Goal: Complete application form

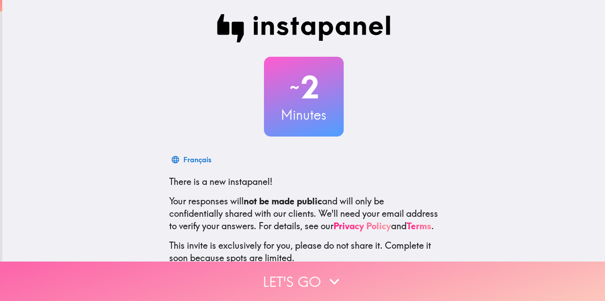
click at [306, 275] on button "Let's go" at bounding box center [302, 280] width 605 height 39
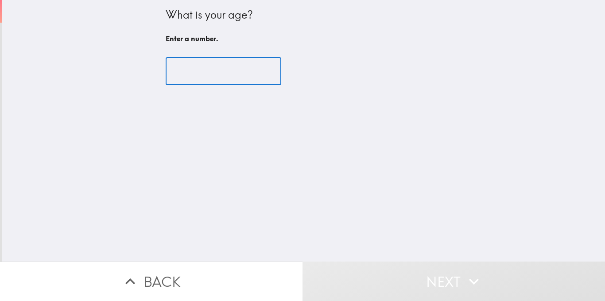
click at [209, 78] on input "number" at bounding box center [224, 71] width 116 height 27
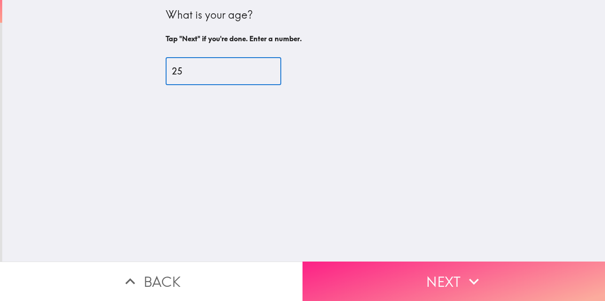
type input "25"
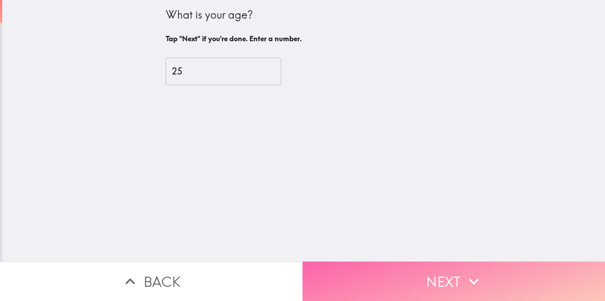
click at [393, 269] on button "Next" at bounding box center [454, 280] width 303 height 39
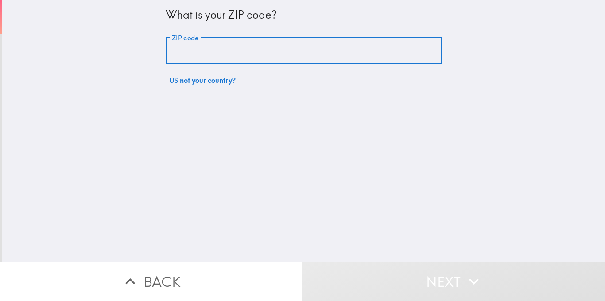
click at [278, 48] on input "ZIP code" at bounding box center [304, 50] width 276 height 27
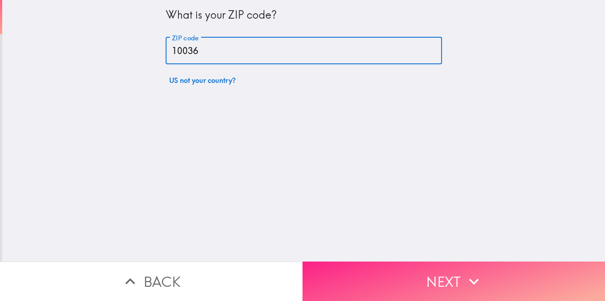
type input "10036"
click at [403, 273] on button "Next" at bounding box center [454, 280] width 303 height 39
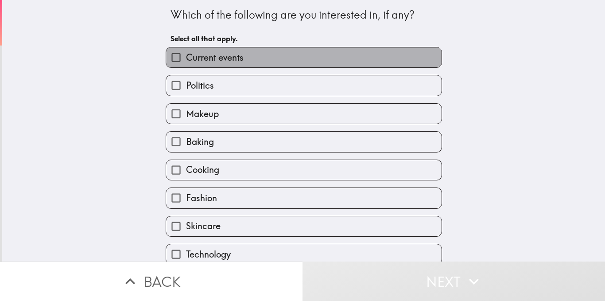
click at [311, 59] on label "Current events" at bounding box center [304, 57] width 276 height 20
click at [186, 59] on input "Current events" at bounding box center [176, 57] width 20 height 20
checkbox input "true"
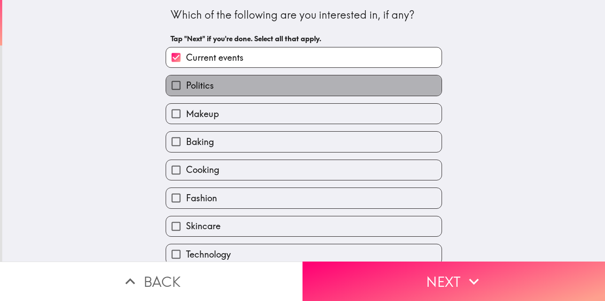
click at [307, 86] on label "Politics" at bounding box center [304, 85] width 276 height 20
click at [186, 86] on input "Politics" at bounding box center [176, 85] width 20 height 20
checkbox input "true"
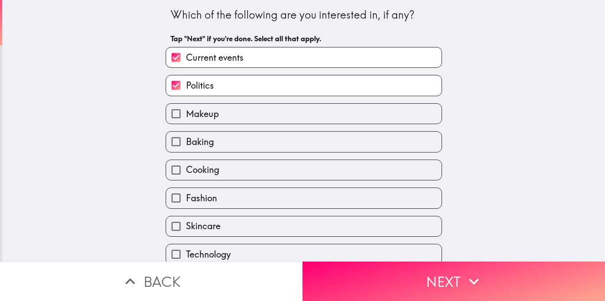
scroll to position [38, 0]
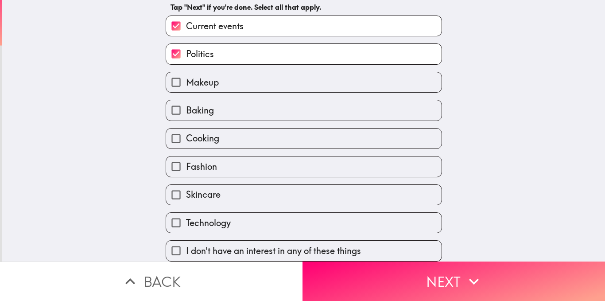
click at [295, 100] on label "Baking" at bounding box center [304, 110] width 276 height 20
click at [186, 100] on input "Baking" at bounding box center [176, 110] width 20 height 20
checkbox input "true"
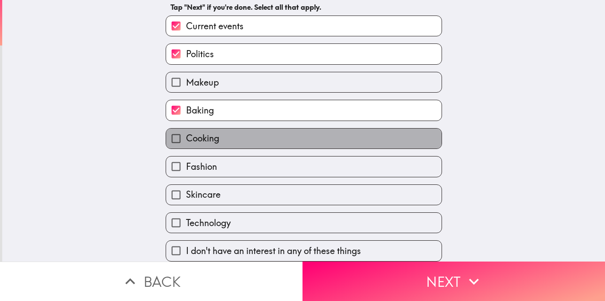
click at [286, 132] on label "Cooking" at bounding box center [304, 138] width 276 height 20
click at [186, 132] on input "Cooking" at bounding box center [176, 138] width 20 height 20
checkbox input "true"
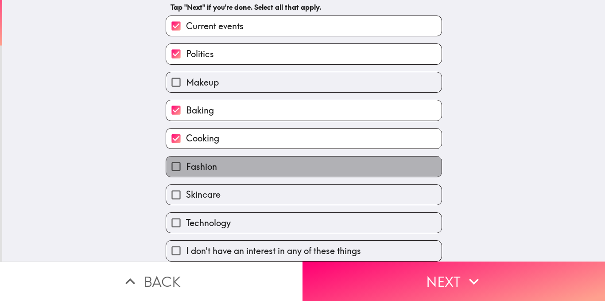
click at [281, 163] on label "Fashion" at bounding box center [304, 166] width 276 height 20
click at [186, 163] on input "Fashion" at bounding box center [176, 166] width 20 height 20
checkbox input "true"
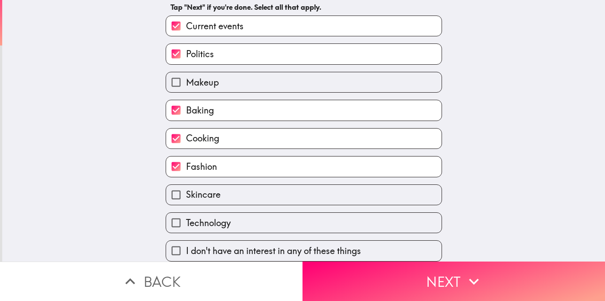
click at [280, 185] on label "Skincare" at bounding box center [304, 195] width 276 height 20
click at [186, 185] on input "Skincare" at bounding box center [176, 195] width 20 height 20
checkbox input "true"
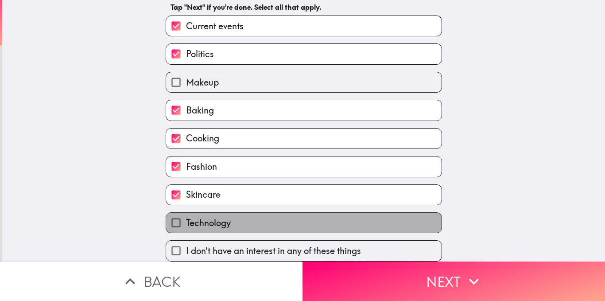
click at [280, 214] on label "Technology" at bounding box center [304, 223] width 276 height 20
click at [186, 214] on input "Technology" at bounding box center [176, 223] width 20 height 20
checkbox input "true"
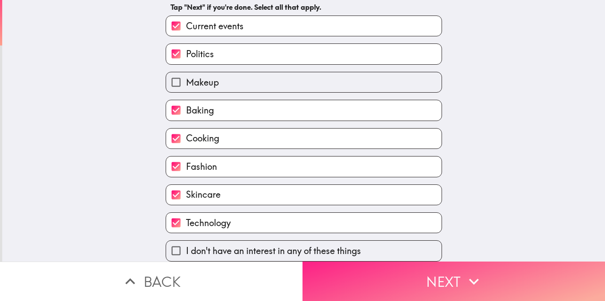
click at [433, 266] on button "Next" at bounding box center [454, 280] width 303 height 39
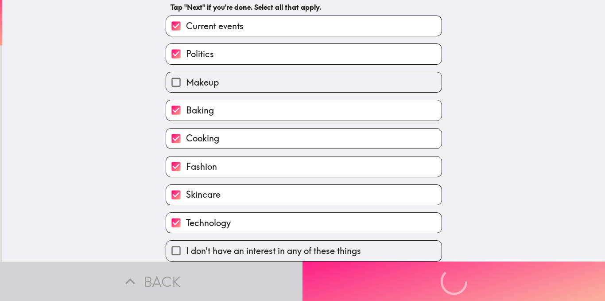
scroll to position [0, 0]
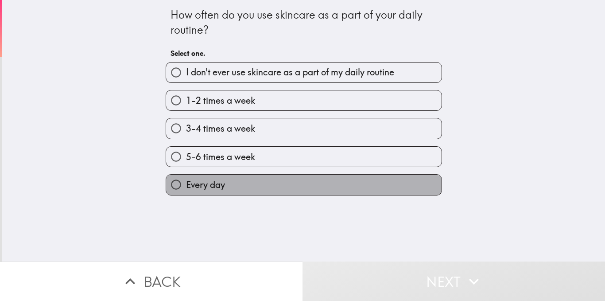
click at [320, 180] on label "Every day" at bounding box center [304, 185] width 276 height 20
click at [186, 180] on input "Every day" at bounding box center [176, 185] width 20 height 20
radio input "true"
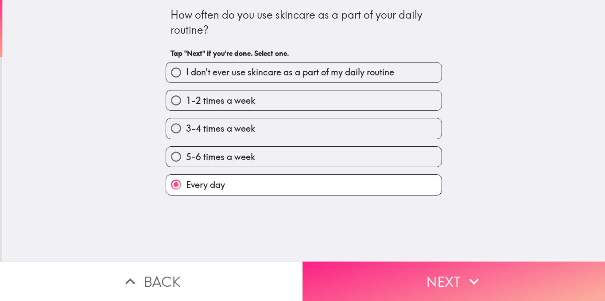
click at [420, 267] on button "Next" at bounding box center [454, 280] width 303 height 39
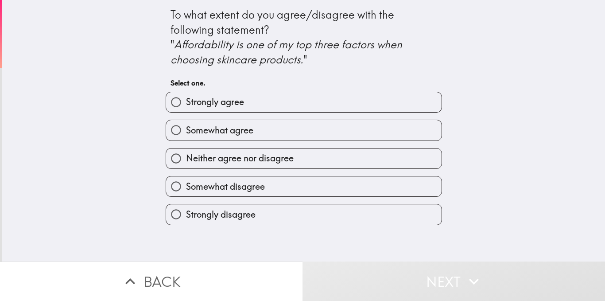
click at [321, 136] on label "Somewhat agree" at bounding box center [304, 130] width 276 height 20
click at [186, 136] on input "Somewhat agree" at bounding box center [176, 130] width 20 height 20
radio input "true"
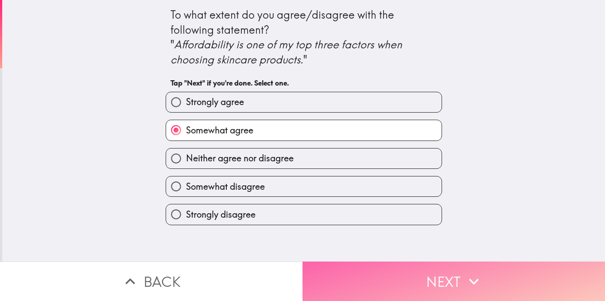
click at [420, 273] on button "Next" at bounding box center [454, 280] width 303 height 39
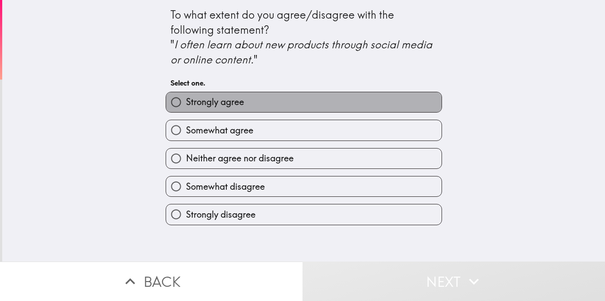
click at [331, 97] on label "Strongly agree" at bounding box center [304, 102] width 276 height 20
click at [186, 97] on input "Strongly agree" at bounding box center [176, 102] width 20 height 20
radio input "true"
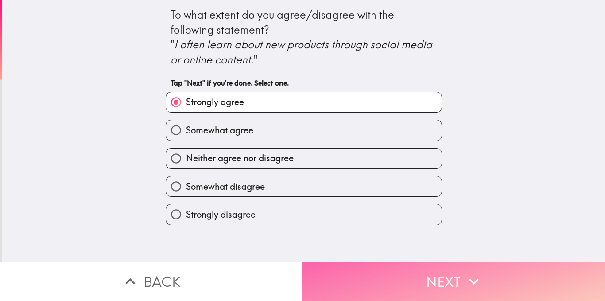
click at [454, 274] on button "Next" at bounding box center [454, 280] width 303 height 39
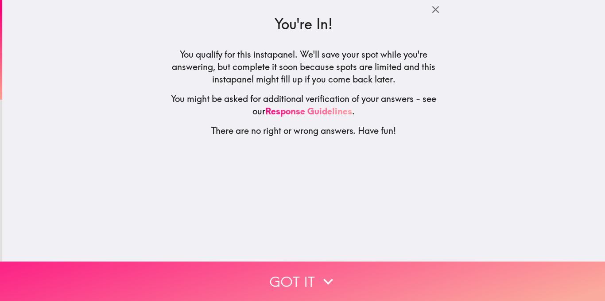
click at [319, 261] on button "Got it" at bounding box center [302, 280] width 605 height 39
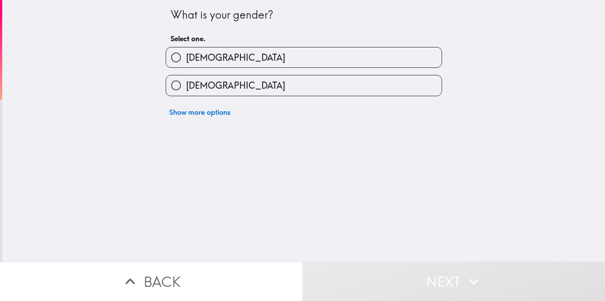
click at [320, 50] on label "[DEMOGRAPHIC_DATA]" at bounding box center [304, 57] width 276 height 20
click at [186, 50] on input "[DEMOGRAPHIC_DATA]" at bounding box center [176, 57] width 20 height 20
radio input "true"
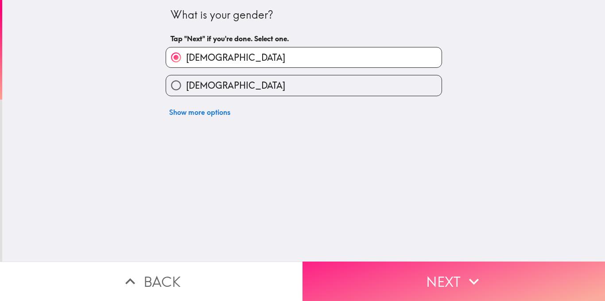
click at [401, 263] on button "Next" at bounding box center [454, 280] width 303 height 39
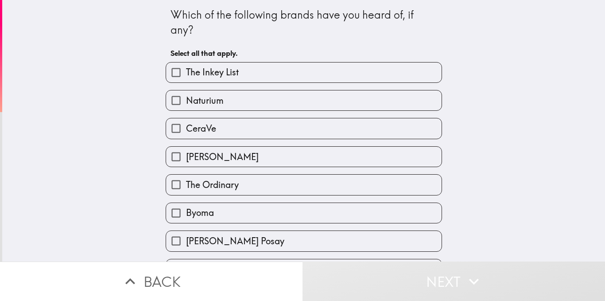
click at [304, 119] on label "CeraVe" at bounding box center [304, 128] width 276 height 20
click at [186, 119] on input "CeraVe" at bounding box center [176, 128] width 20 height 20
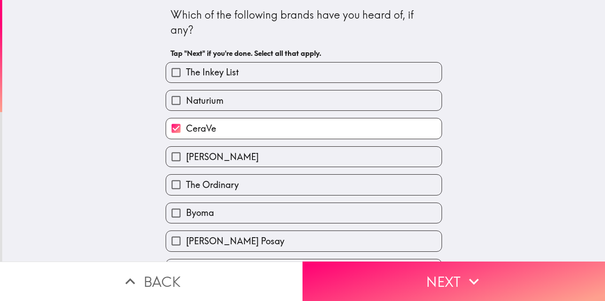
click at [304, 119] on label "CeraVe" at bounding box center [304, 128] width 276 height 20
click at [186, 119] on input "CeraVe" at bounding box center [176, 128] width 20 height 20
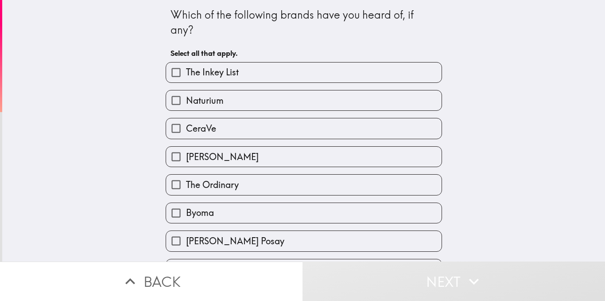
click at [299, 127] on label "CeraVe" at bounding box center [304, 128] width 276 height 20
click at [186, 127] on input "CeraVe" at bounding box center [176, 128] width 20 height 20
checkbox input "true"
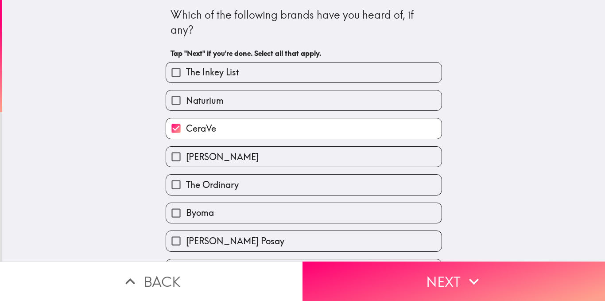
scroll to position [25, 0]
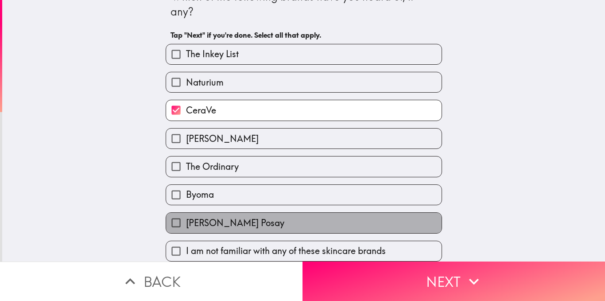
click at [377, 222] on label "[PERSON_NAME] Posay" at bounding box center [304, 223] width 276 height 20
click at [186, 222] on input "[PERSON_NAME] Posay" at bounding box center [176, 223] width 20 height 20
checkbox input "true"
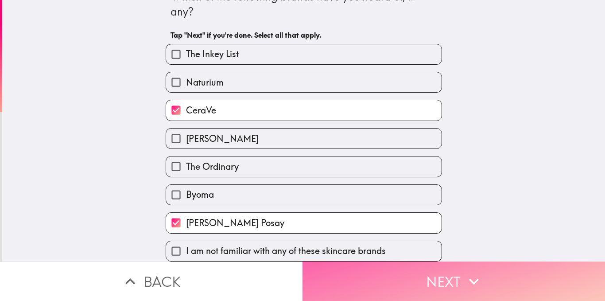
click at [450, 270] on button "Next" at bounding box center [454, 280] width 303 height 39
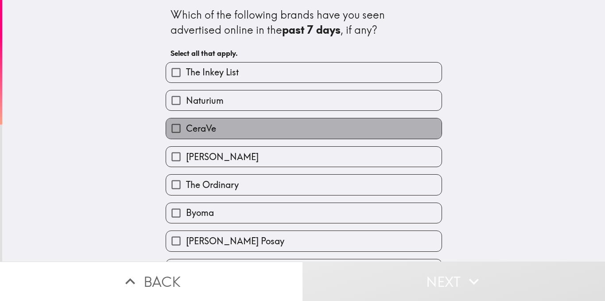
click at [319, 123] on label "CeraVe" at bounding box center [304, 128] width 276 height 20
click at [186, 123] on input "CeraVe" at bounding box center [176, 128] width 20 height 20
checkbox input "true"
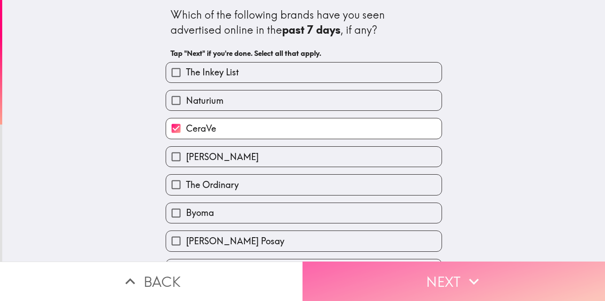
click at [420, 273] on button "Next" at bounding box center [454, 280] width 303 height 39
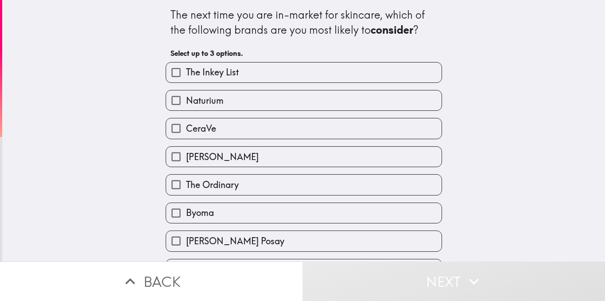
click at [300, 68] on label "The Inkey List" at bounding box center [304, 72] width 276 height 20
click at [186, 68] on input "The Inkey List" at bounding box center [176, 72] width 20 height 20
checkbox input "true"
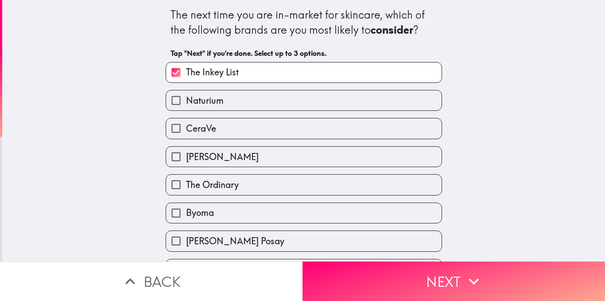
click at [301, 89] on div "Naturium" at bounding box center [300, 97] width 283 height 28
click at [302, 105] on label "Naturium" at bounding box center [304, 100] width 276 height 20
click at [186, 105] on input "Naturium" at bounding box center [176, 100] width 20 height 20
checkbox input "true"
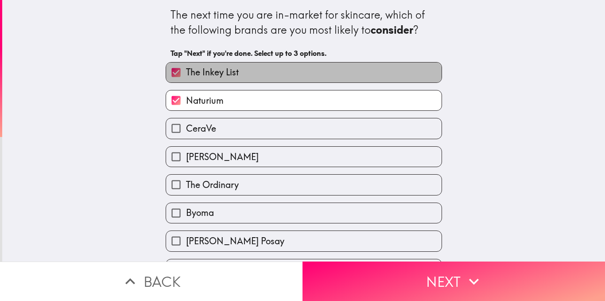
click at [288, 73] on label "The Inkey List" at bounding box center [304, 72] width 276 height 20
click at [186, 73] on input "The Inkey List" at bounding box center [176, 72] width 20 height 20
checkbox input "false"
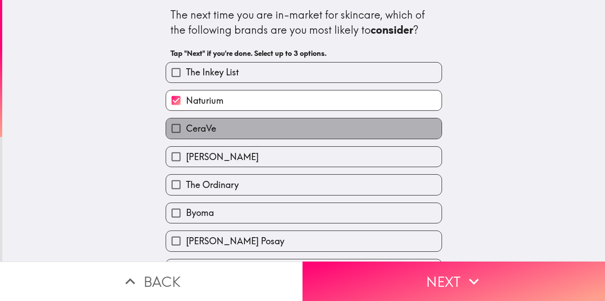
click at [292, 128] on label "CeraVe" at bounding box center [304, 128] width 276 height 20
click at [186, 128] on input "CeraVe" at bounding box center [176, 128] width 20 height 20
checkbox input "true"
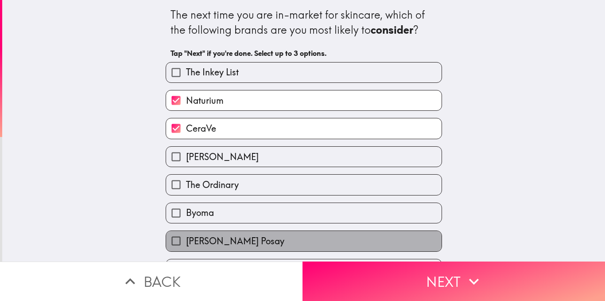
click at [312, 239] on label "[PERSON_NAME] Posay" at bounding box center [304, 241] width 276 height 20
click at [186, 239] on input "[PERSON_NAME] Posay" at bounding box center [176, 241] width 20 height 20
checkbox input "true"
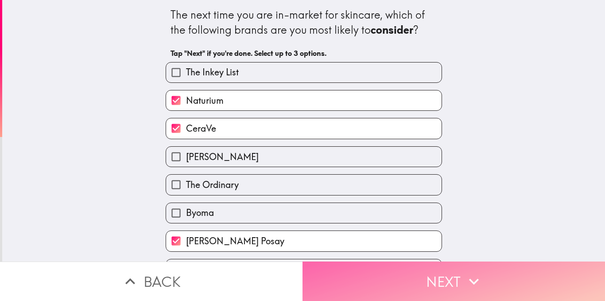
click at [442, 266] on button "Next" at bounding box center [454, 280] width 303 height 39
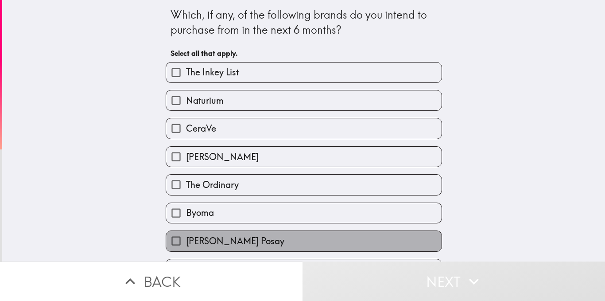
click at [319, 240] on label "[PERSON_NAME] Posay" at bounding box center [304, 241] width 276 height 20
click at [186, 240] on input "[PERSON_NAME] Posay" at bounding box center [176, 241] width 20 height 20
checkbox input "true"
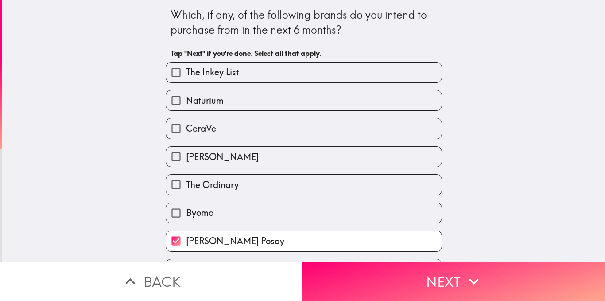
click at [273, 123] on label "CeraVe" at bounding box center [304, 128] width 276 height 20
click at [186, 123] on input "CeraVe" at bounding box center [176, 128] width 20 height 20
checkbox input "true"
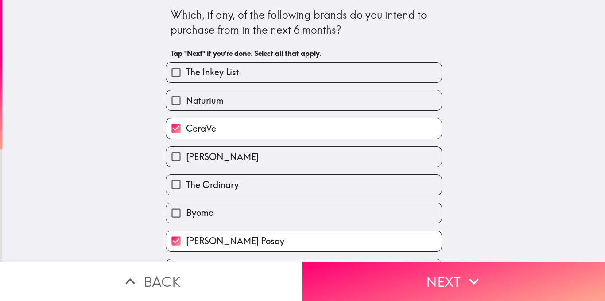
click at [271, 99] on label "Naturium" at bounding box center [304, 100] width 276 height 20
click at [186, 99] on input "Naturium" at bounding box center [176, 100] width 20 height 20
checkbox input "true"
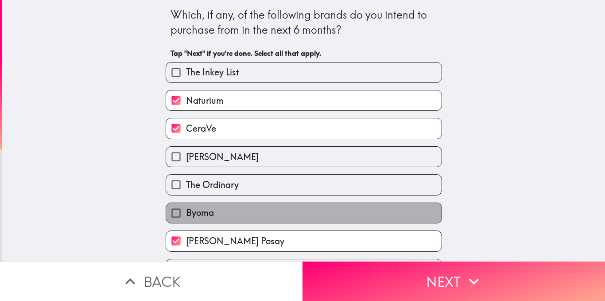
click at [370, 216] on label "Byoma" at bounding box center [304, 213] width 276 height 20
click at [186, 216] on input "Byoma" at bounding box center [176, 213] width 20 height 20
checkbox input "true"
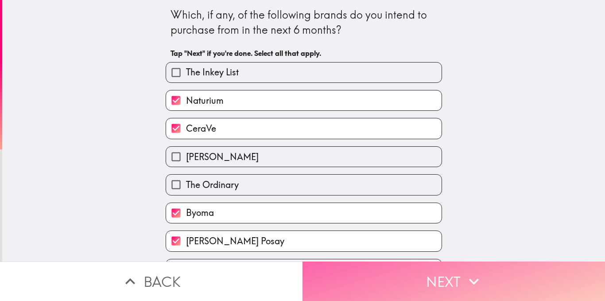
click at [415, 265] on button "Next" at bounding box center [454, 280] width 303 height 39
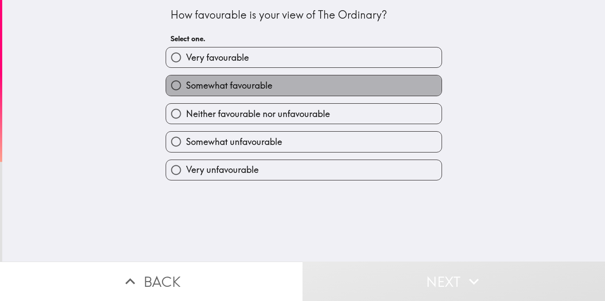
click at [318, 80] on label "Somewhat favourable" at bounding box center [304, 85] width 276 height 20
click at [186, 80] on input "Somewhat favourable" at bounding box center [176, 85] width 20 height 20
radio input "true"
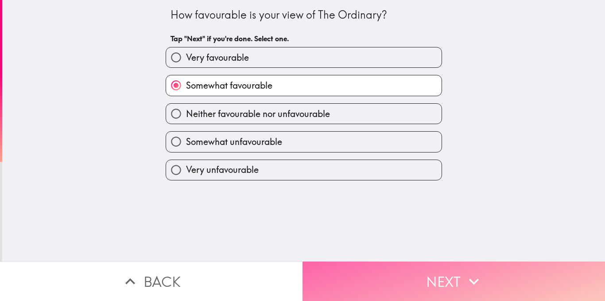
click at [429, 272] on button "Next" at bounding box center [454, 280] width 303 height 39
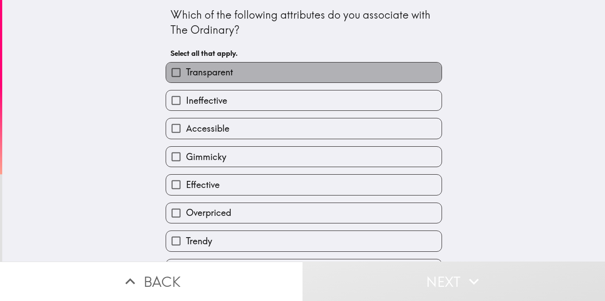
click at [280, 79] on label "Transparent" at bounding box center [304, 72] width 276 height 20
click at [186, 79] on input "Transparent" at bounding box center [176, 72] width 20 height 20
checkbox input "true"
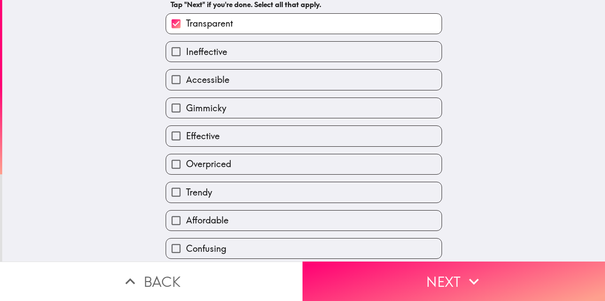
scroll to position [61, 0]
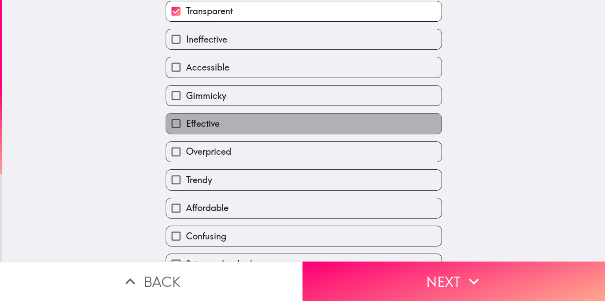
click at [285, 115] on label "Effective" at bounding box center [304, 123] width 276 height 20
click at [186, 115] on input "Effective" at bounding box center [176, 123] width 20 height 20
checkbox input "true"
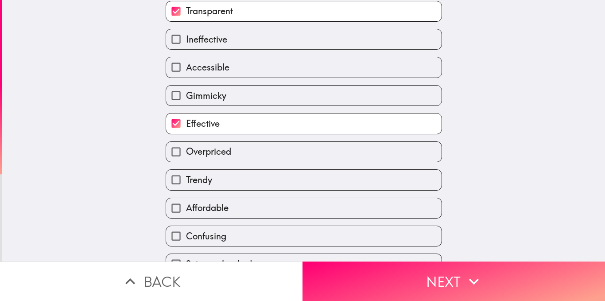
scroll to position [109, 0]
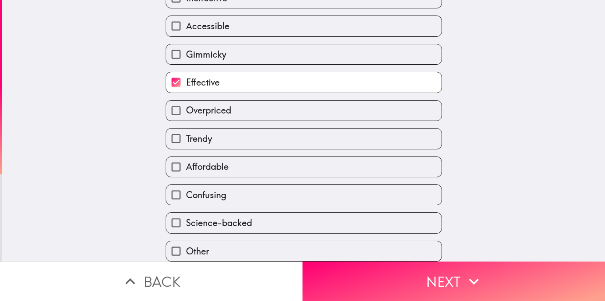
click at [296, 161] on label "Affordable" at bounding box center [304, 167] width 276 height 20
click at [186, 161] on input "Affordable" at bounding box center [176, 167] width 20 height 20
checkbox input "true"
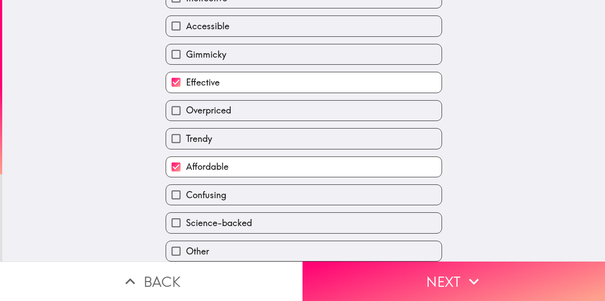
click at [343, 213] on label "Science-backed" at bounding box center [304, 223] width 276 height 20
click at [186, 213] on input "Science-backed" at bounding box center [176, 223] width 20 height 20
checkbox input "true"
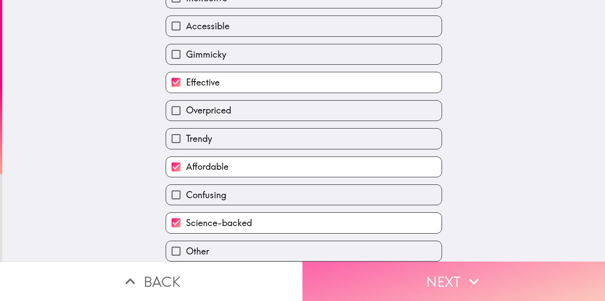
click at [447, 273] on button "Next" at bounding box center [454, 280] width 303 height 39
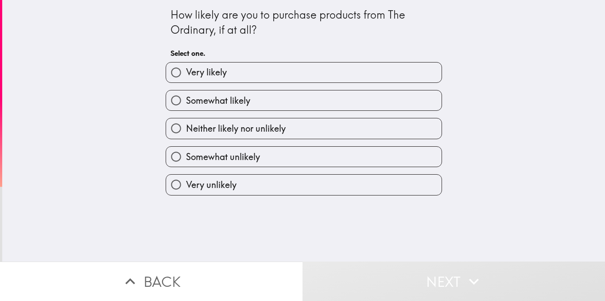
click at [334, 93] on label "Somewhat likely" at bounding box center [304, 100] width 276 height 20
click at [186, 93] on input "Somewhat likely" at bounding box center [176, 100] width 20 height 20
radio input "true"
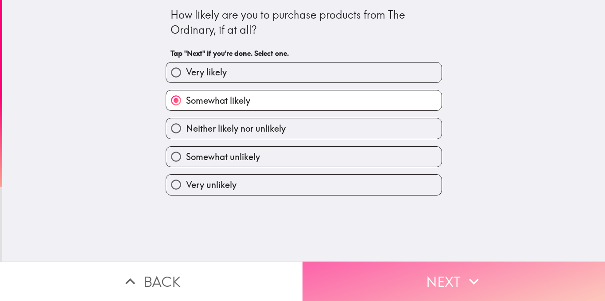
click at [439, 264] on button "Next" at bounding box center [454, 280] width 303 height 39
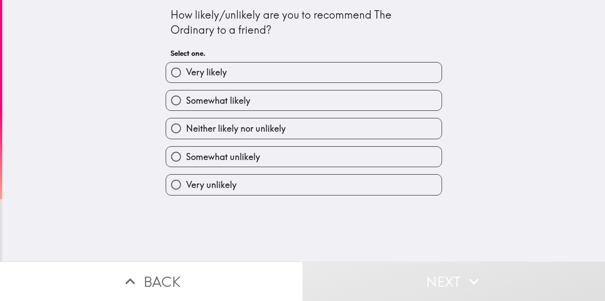
click at [358, 59] on div "Very likely" at bounding box center [300, 69] width 283 height 28
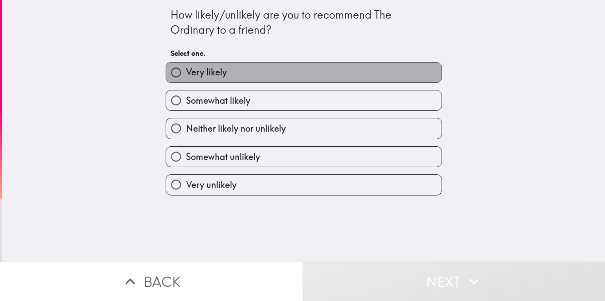
click at [371, 81] on label "Very likely" at bounding box center [304, 72] width 276 height 20
click at [186, 81] on input "Very likely" at bounding box center [176, 72] width 20 height 20
radio input "true"
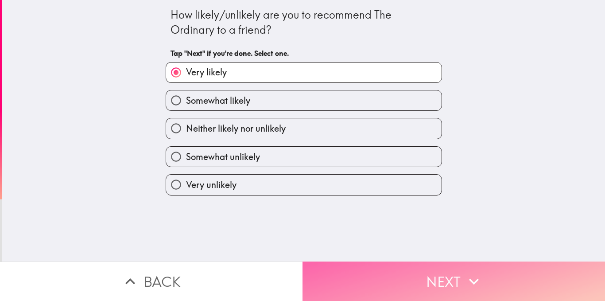
click at [437, 274] on button "Next" at bounding box center [454, 280] width 303 height 39
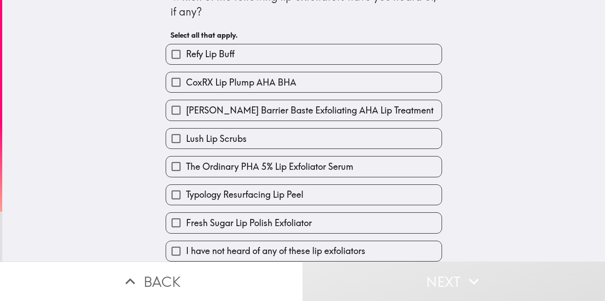
scroll to position [25, 0]
click at [310, 100] on div "[PERSON_NAME] Barrier Baste Exfoliating AHA Lip Treatment" at bounding box center [304, 110] width 276 height 21
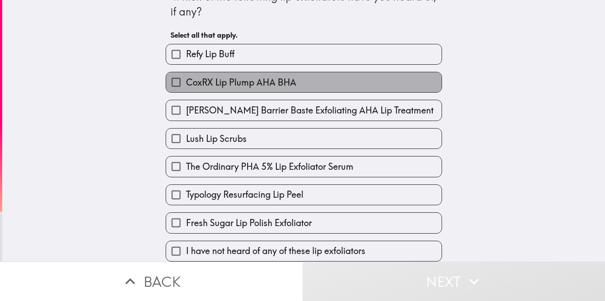
click at [306, 78] on label "CoxRX Lip Plump AHA BHA" at bounding box center [304, 82] width 276 height 20
click at [186, 78] on input "CoxRX Lip Plump AHA BHA" at bounding box center [176, 82] width 20 height 20
checkbox input "true"
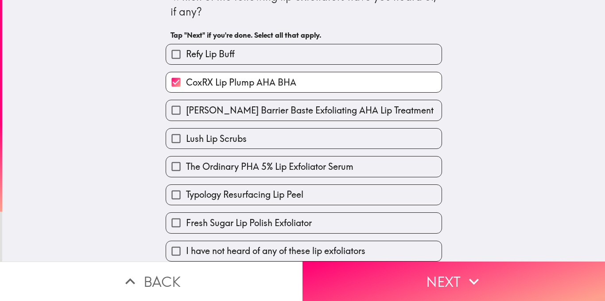
click at [319, 130] on label "Lush Lip Scrubs" at bounding box center [304, 138] width 276 height 20
click at [186, 130] on input "Lush Lip Scrubs" at bounding box center [176, 138] width 20 height 20
checkbox input "true"
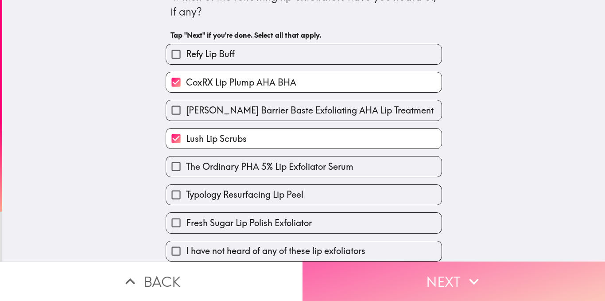
click at [413, 266] on button "Next" at bounding box center [454, 280] width 303 height 39
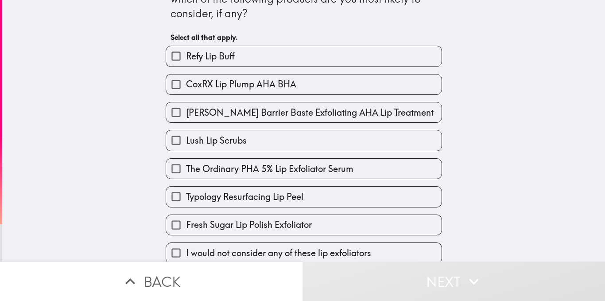
scroll to position [32, 0]
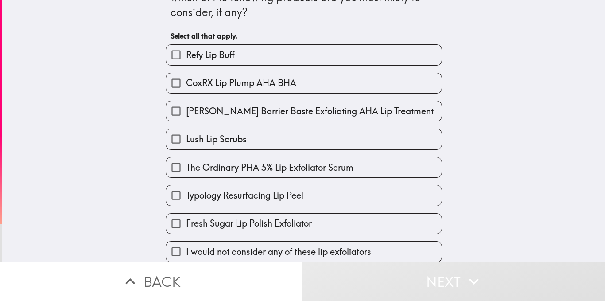
click at [347, 146] on label "Lush Lip Scrubs" at bounding box center [304, 139] width 276 height 20
click at [186, 146] on input "Lush Lip Scrubs" at bounding box center [176, 139] width 20 height 20
checkbox input "true"
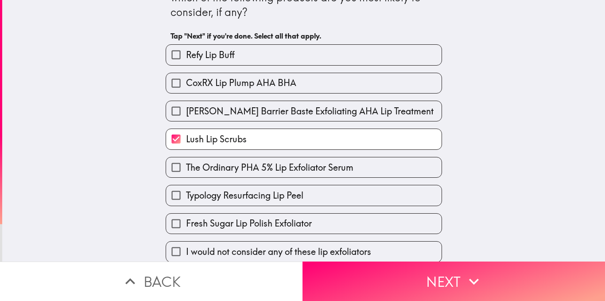
click at [317, 77] on label "CoxRX Lip Plump AHA BHA" at bounding box center [304, 83] width 276 height 20
click at [186, 77] on input "CoxRX Lip Plump AHA BHA" at bounding box center [176, 83] width 20 height 20
checkbox input "true"
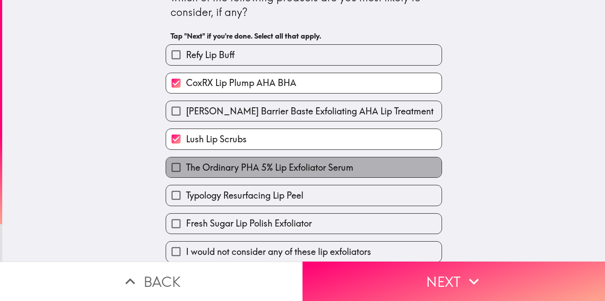
click at [338, 168] on span "The Ordinary PHA 5% Lip Exfoliator Serum" at bounding box center [269, 167] width 167 height 12
click at [186, 168] on input "The Ordinary PHA 5% Lip Exfoliator Serum" at bounding box center [176, 167] width 20 height 20
checkbox input "true"
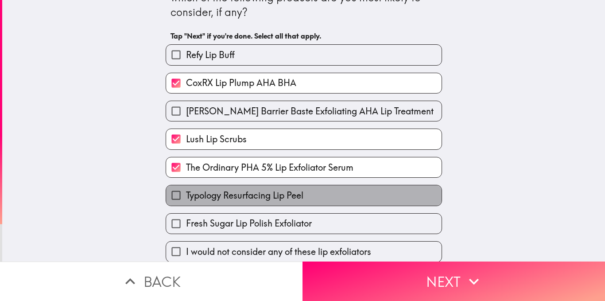
click at [343, 192] on label "Typology Resurfacing Lip Peel" at bounding box center [304, 195] width 276 height 20
click at [186, 192] on input "Typology Resurfacing Lip Peel" at bounding box center [176, 195] width 20 height 20
checkbox input "true"
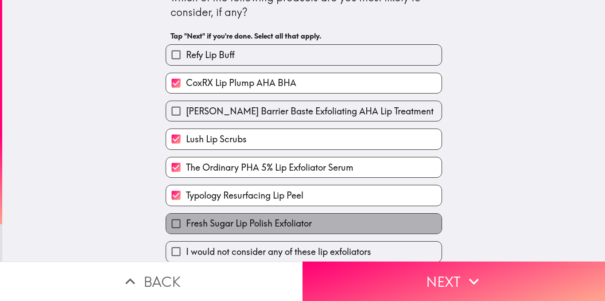
click at [353, 226] on label "Fresh Sugar Lip Polish Exfoliator" at bounding box center [304, 224] width 276 height 20
click at [186, 226] on input "Fresh Sugar Lip Polish Exfoliator" at bounding box center [176, 224] width 20 height 20
checkbox input "true"
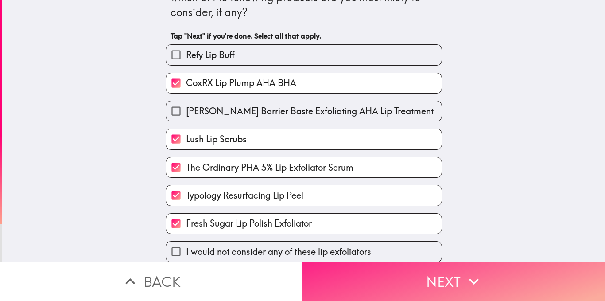
click at [423, 273] on button "Next" at bounding box center [454, 280] width 303 height 39
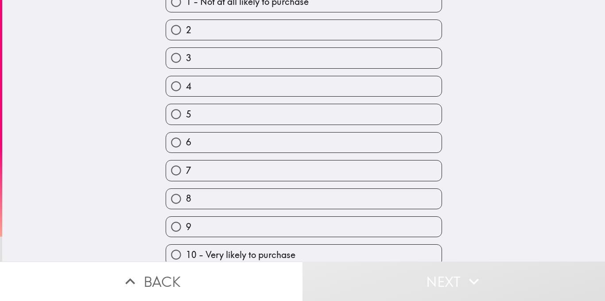
scroll to position [81, 0]
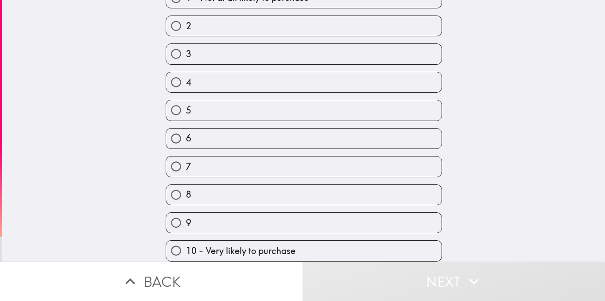
click at [342, 158] on label "7" at bounding box center [304, 166] width 276 height 20
click at [186, 158] on input "7" at bounding box center [176, 166] width 20 height 20
radio input "true"
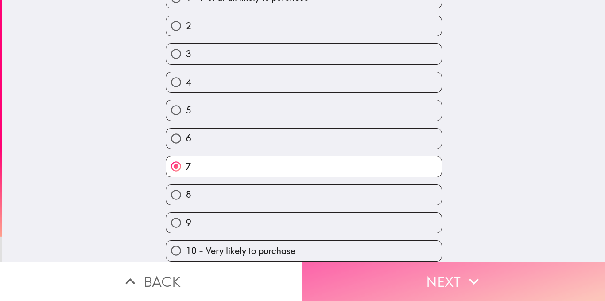
click at [416, 267] on button "Next" at bounding box center [454, 280] width 303 height 39
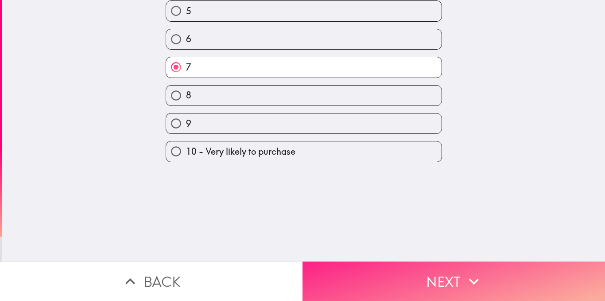
scroll to position [0, 0]
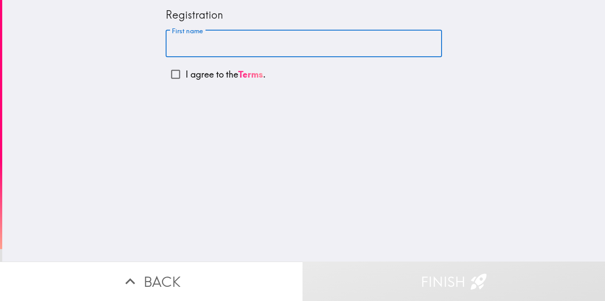
click at [273, 48] on input "First name" at bounding box center [304, 43] width 276 height 27
type input "Shay"
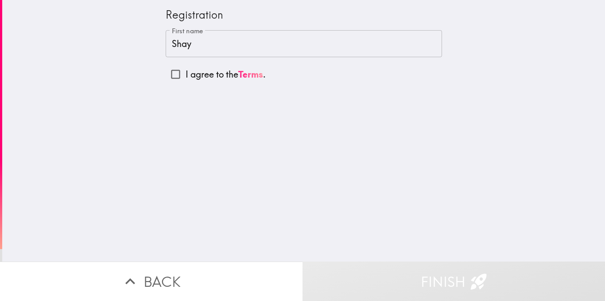
click at [186, 74] on p "I agree to the Terms ." at bounding box center [226, 74] width 80 height 12
click at [179, 74] on input "I agree to the Terms ." at bounding box center [176, 74] width 20 height 20
checkbox input "true"
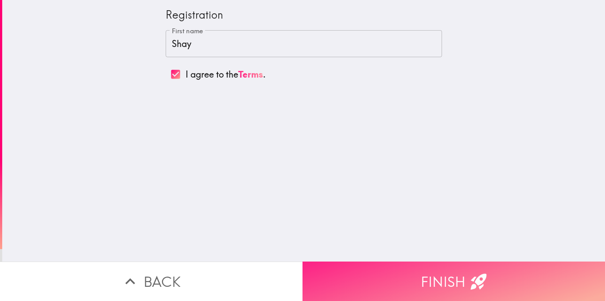
click at [439, 270] on button "Finish" at bounding box center [454, 280] width 303 height 39
